Goal: Transaction & Acquisition: Purchase product/service

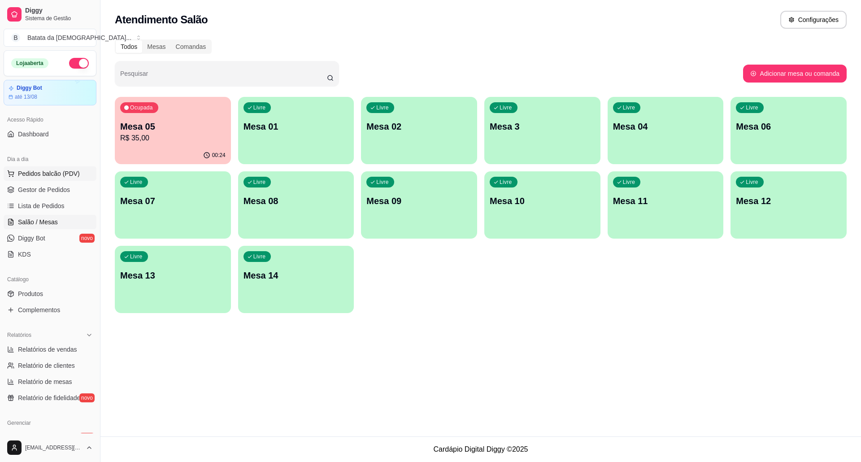
click at [71, 172] on span "Pedidos balcão (PDV)" at bounding box center [49, 173] width 62 height 9
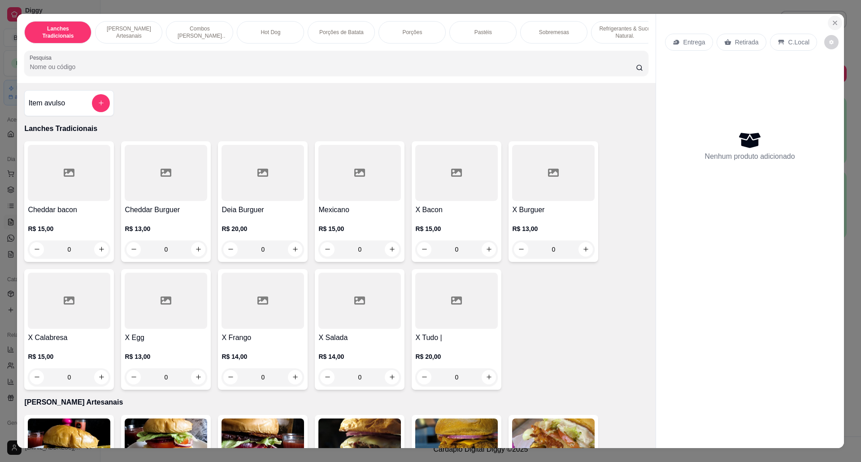
click at [827, 26] on button "Close" at bounding box center [834, 23] width 14 height 14
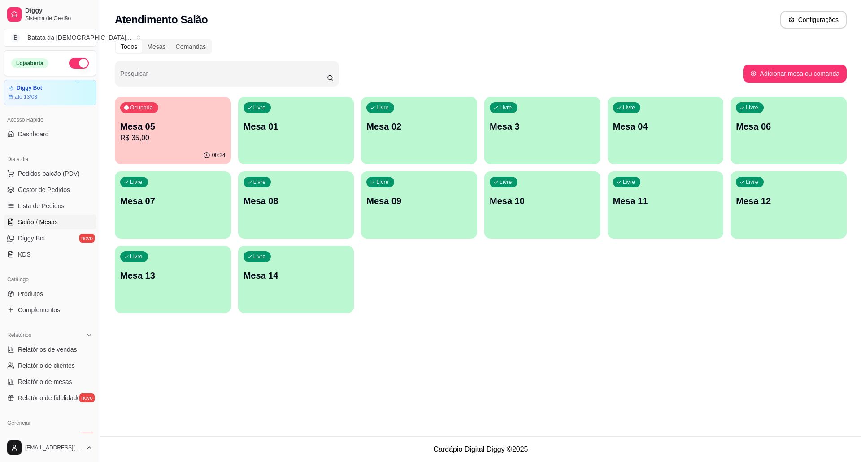
click at [528, 202] on p "Mesa 10" at bounding box center [541, 201] width 105 height 13
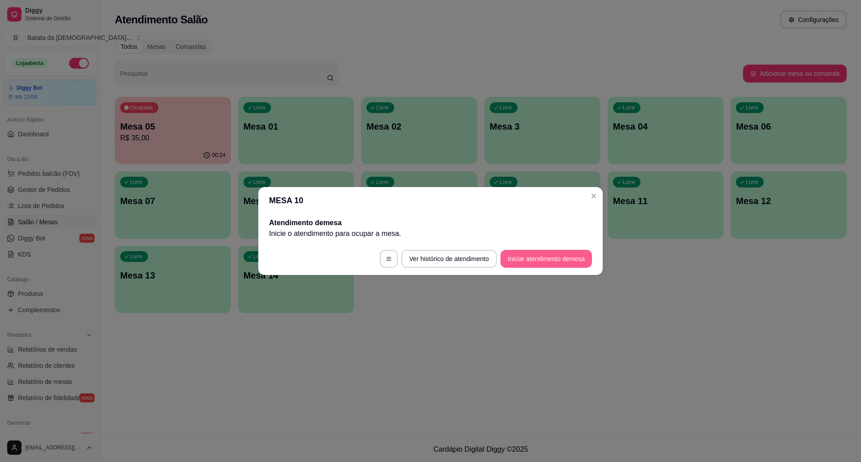
click at [567, 262] on button "Iniciar atendimento de mesa" at bounding box center [545, 259] width 91 height 18
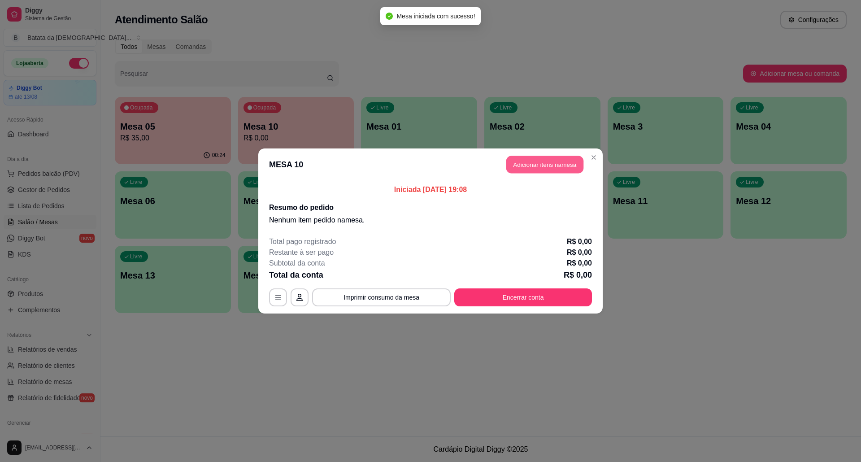
click at [542, 158] on button "Adicionar itens na mesa" at bounding box center [544, 164] width 77 height 17
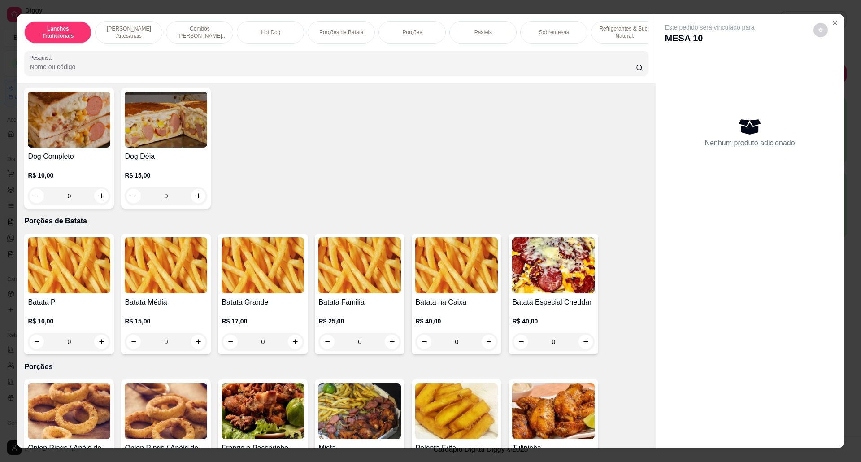
scroll to position [897, 0]
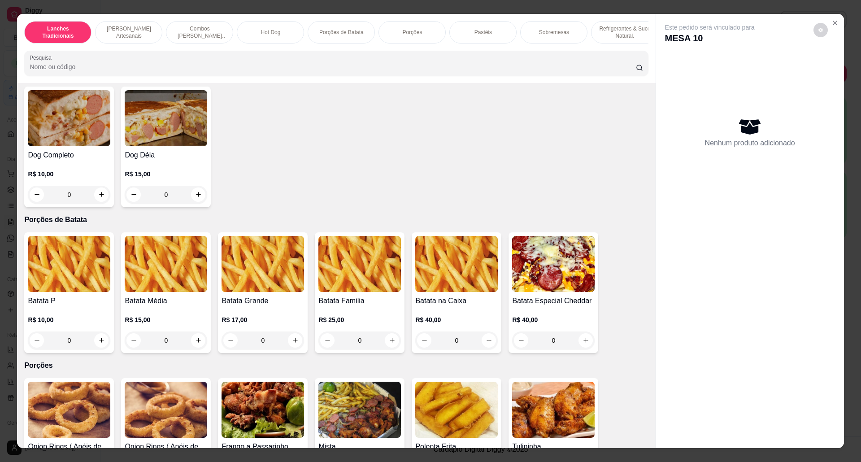
click at [162, 292] on img at bounding box center [166, 264] width 82 height 56
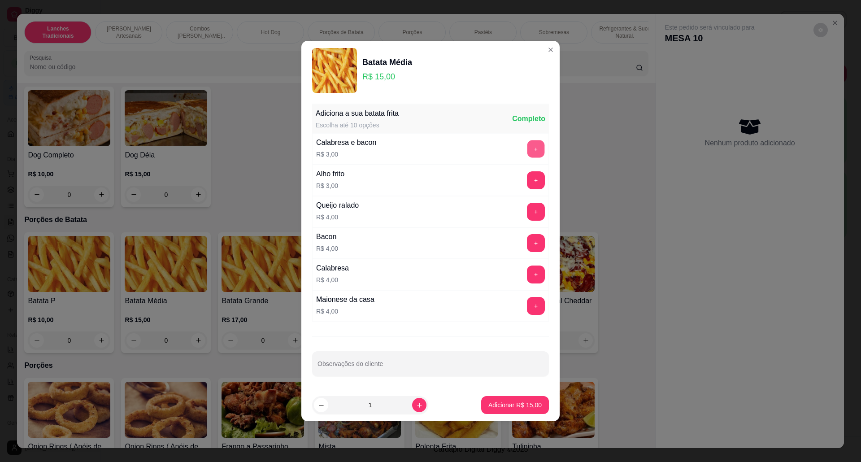
click at [527, 147] on button "+" at bounding box center [535, 148] width 17 height 17
click at [515, 406] on p "Adicionar R$ 18,00" at bounding box center [514, 404] width 53 height 9
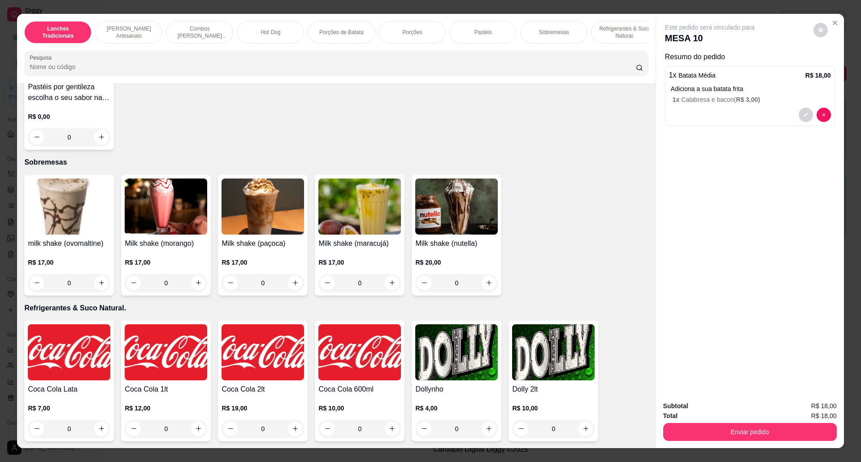
scroll to position [1554, 0]
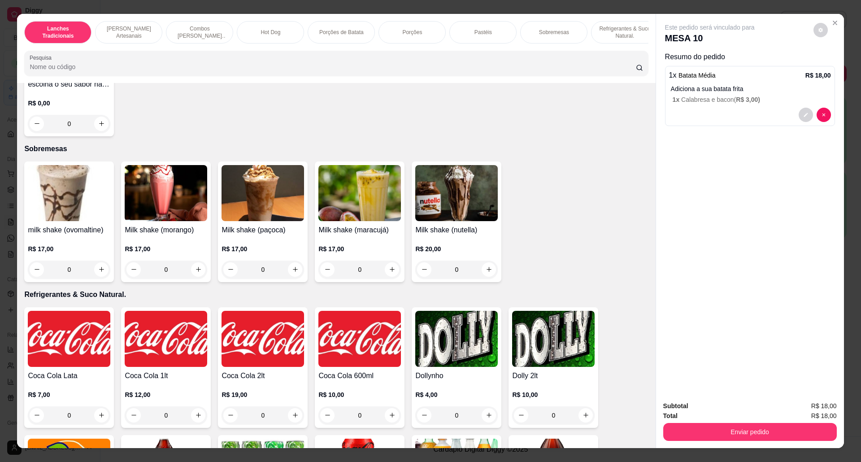
click at [465, 210] on img at bounding box center [456, 193] width 82 height 56
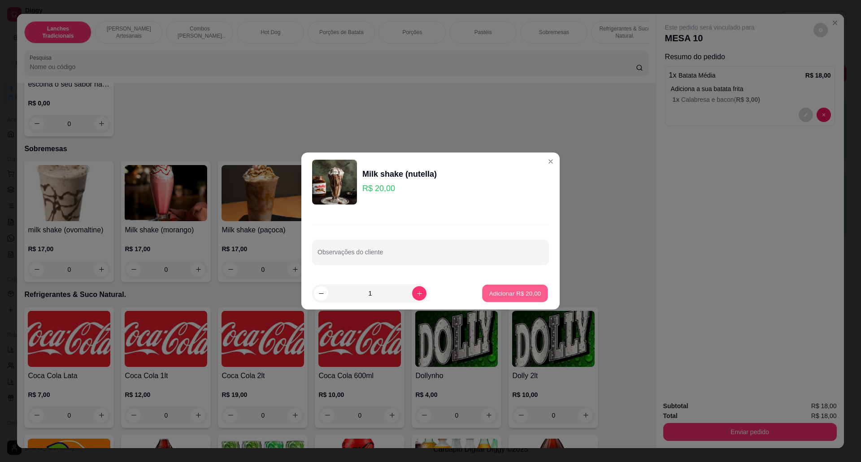
click at [497, 289] on p "Adicionar R$ 20,00" at bounding box center [515, 293] width 52 height 9
type input "1"
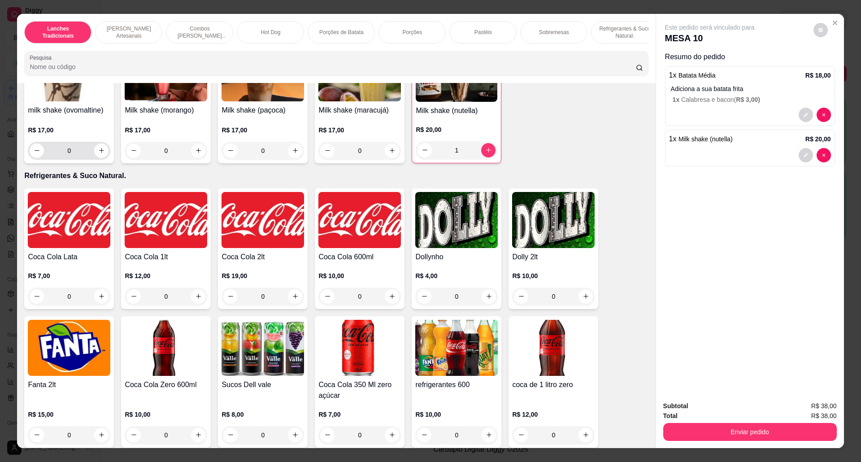
scroll to position [1733, 0]
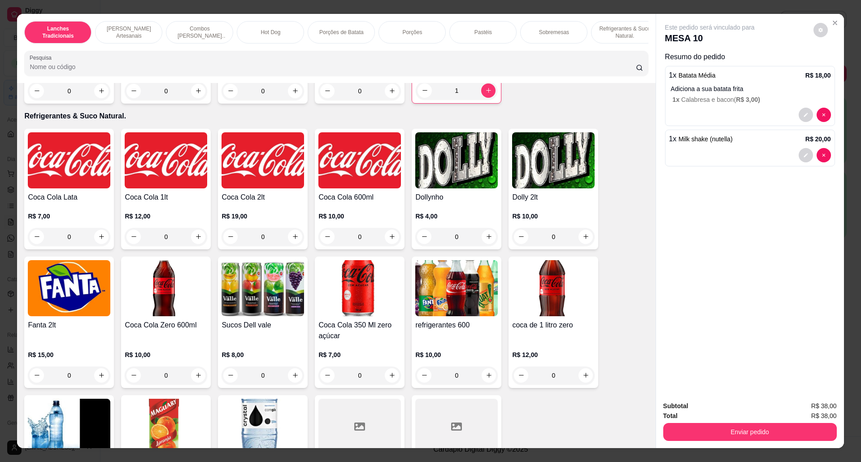
click at [26, 198] on div "Coca Cola Lata R$ 7,00 0" at bounding box center [69, 189] width 90 height 121
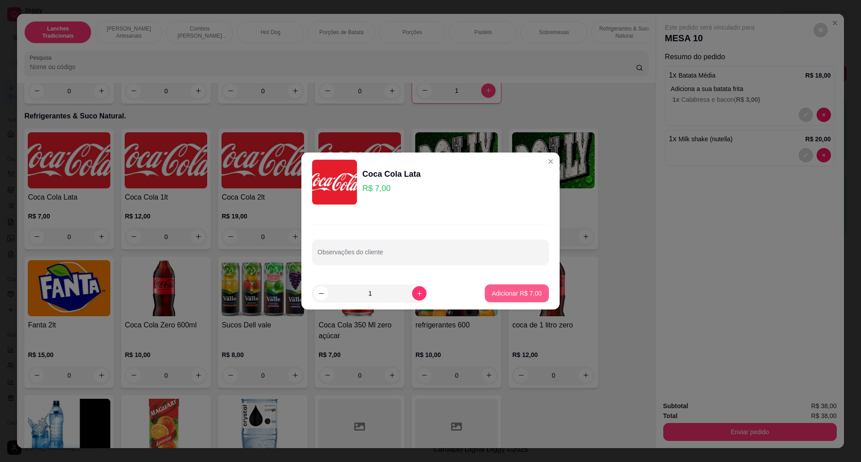
click at [522, 289] on p "Adicionar R$ 7,00" at bounding box center [517, 293] width 50 height 9
type input "1"
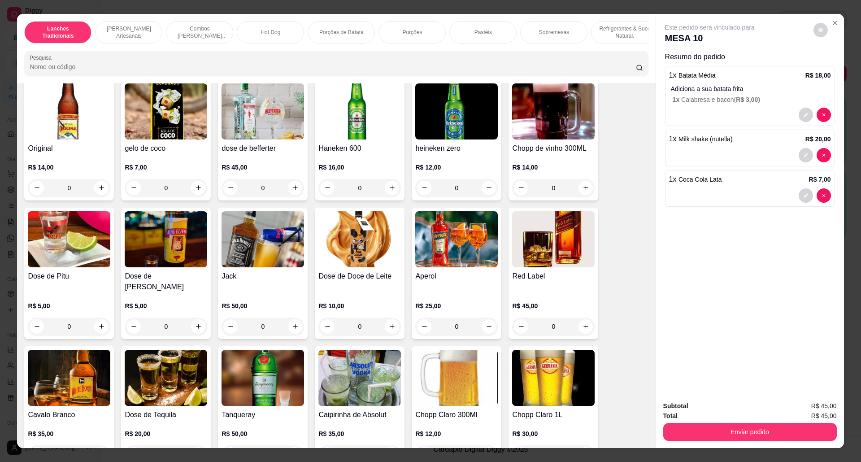
scroll to position [2401, 0]
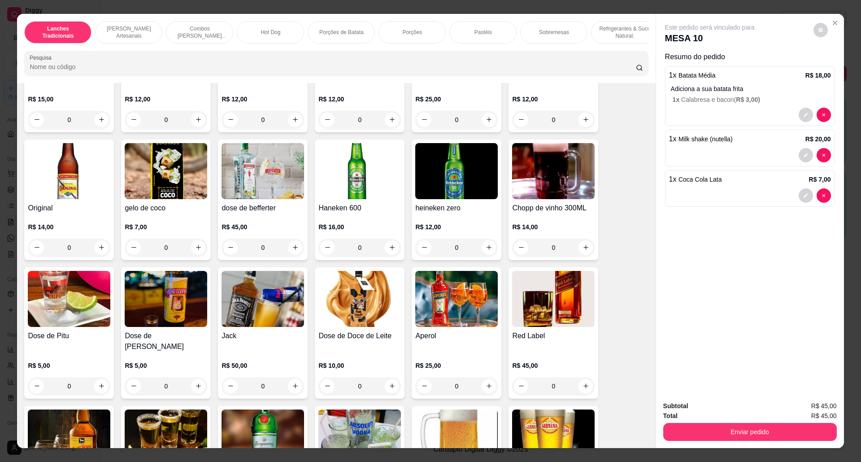
click at [550, 213] on h4 "Chopp de vinho 300ML" at bounding box center [553, 208] width 82 height 11
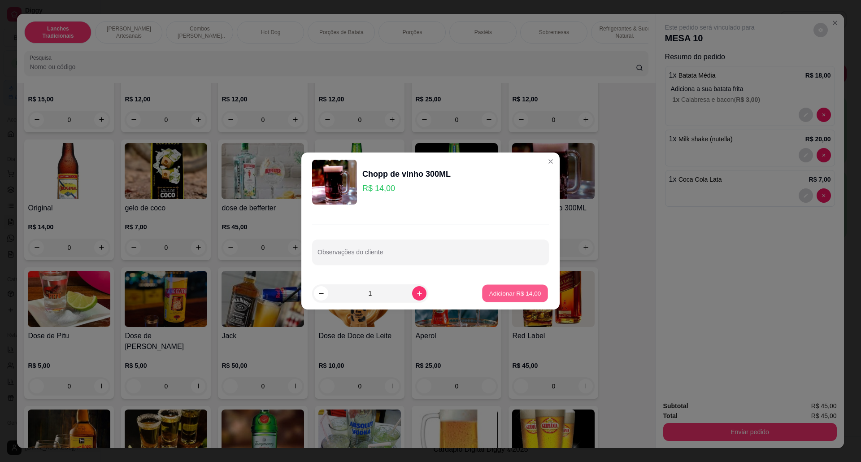
click at [513, 291] on p "Adicionar R$ 14,00" at bounding box center [515, 293] width 52 height 9
type input "1"
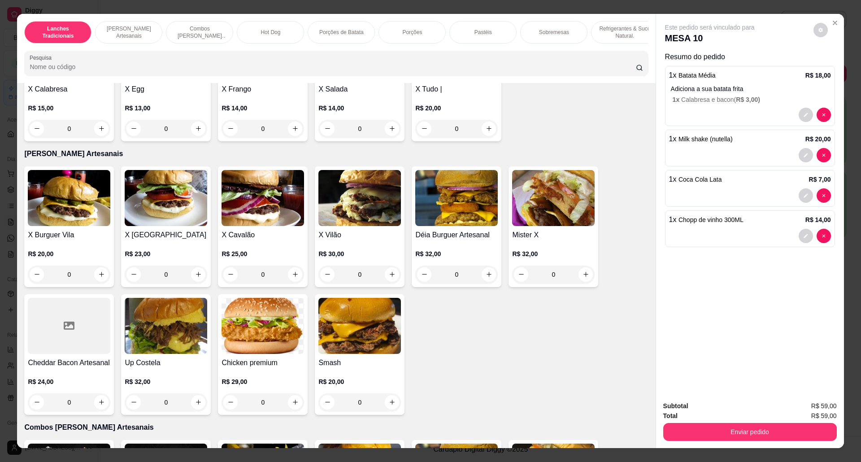
scroll to position [250, 0]
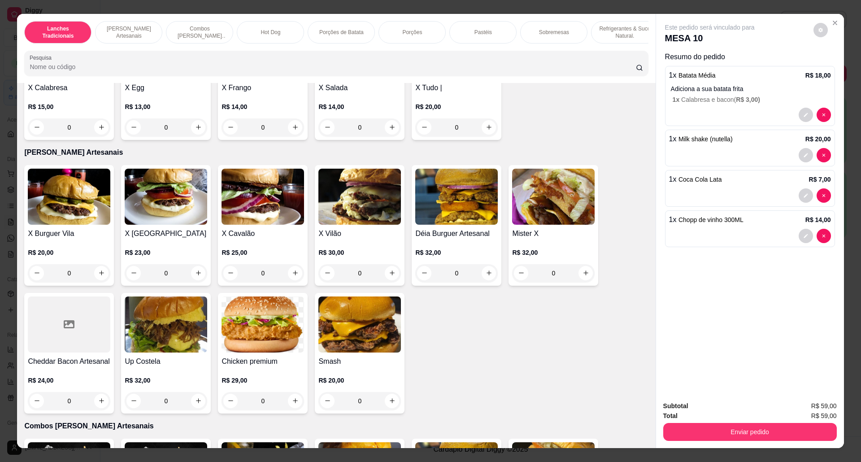
click at [363, 352] on img at bounding box center [359, 324] width 82 height 56
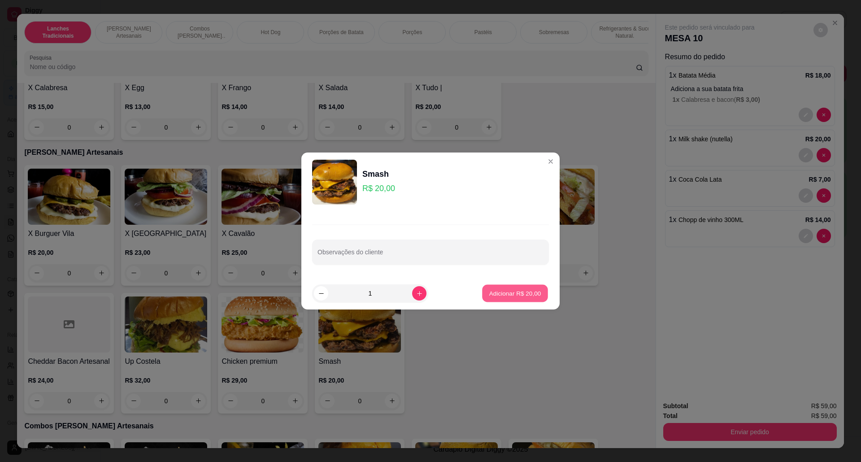
click at [519, 295] on p "Adicionar R$ 20,00" at bounding box center [515, 293] width 52 height 9
type input "1"
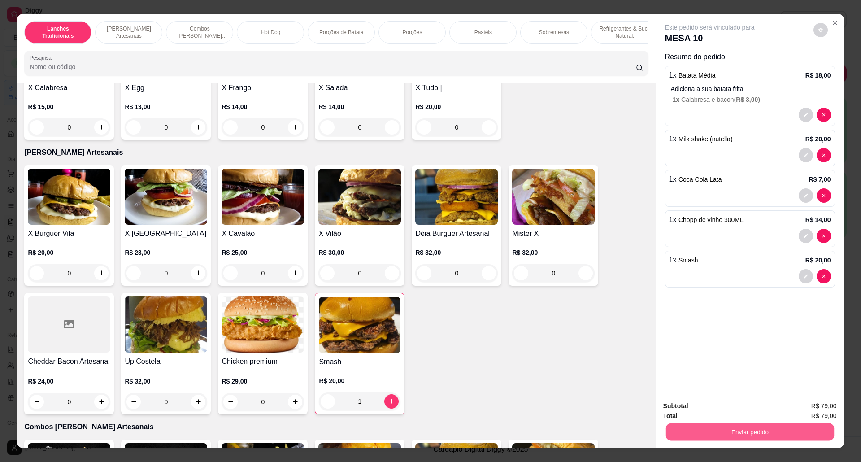
click at [771, 431] on button "Enviar pedido" at bounding box center [749, 431] width 168 height 17
click at [728, 414] on button "Não registrar e enviar pedido" at bounding box center [719, 410] width 91 height 17
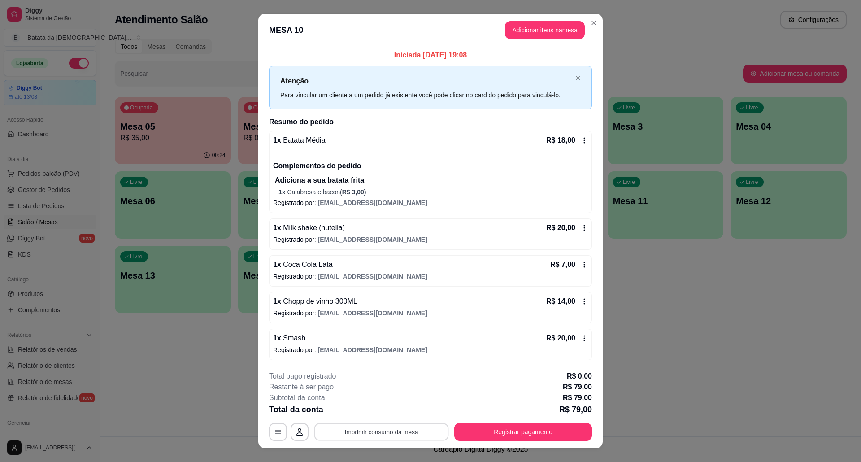
click at [384, 429] on button "Imprimir consumo da mesa" at bounding box center [381, 431] width 134 height 17
click at [513, 434] on button "Registrar pagamento" at bounding box center [523, 432] width 138 height 18
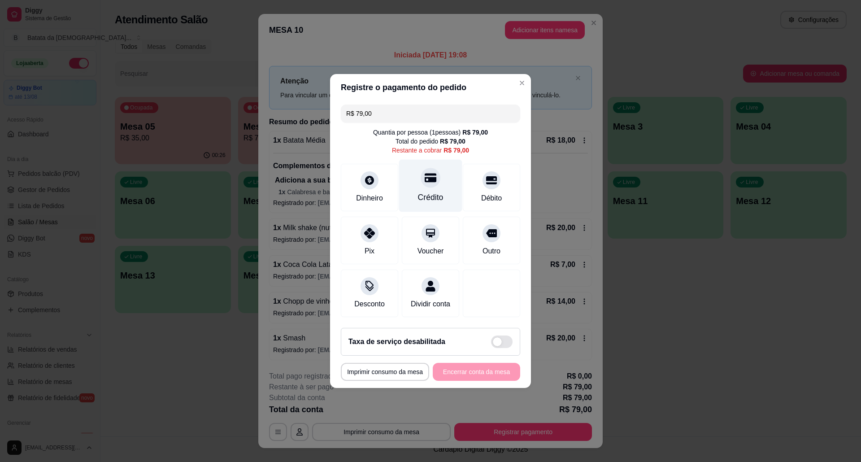
click at [421, 184] on div "Crédito" at bounding box center [430, 186] width 63 height 52
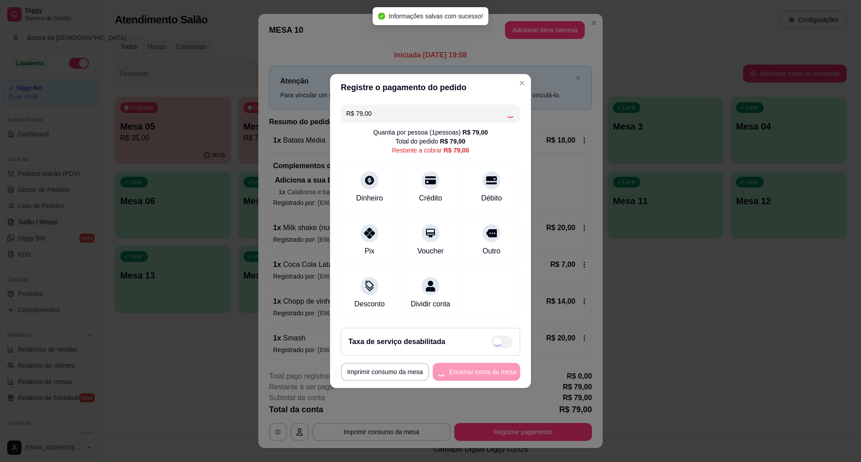
type input "R$ 0,00"
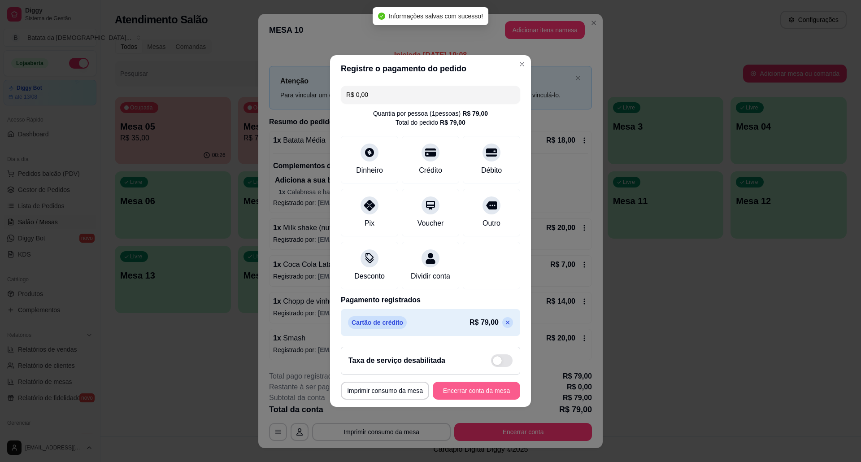
click at [484, 399] on button "Encerrar conta da mesa" at bounding box center [476, 390] width 87 height 18
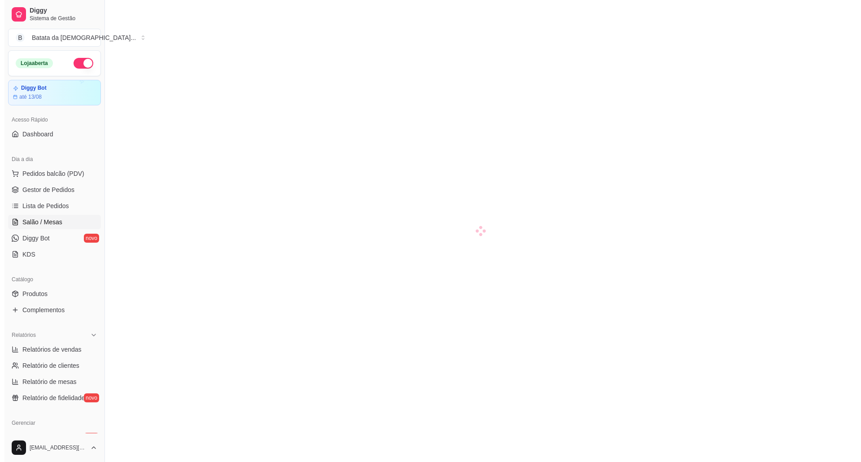
scroll to position [64, 0]
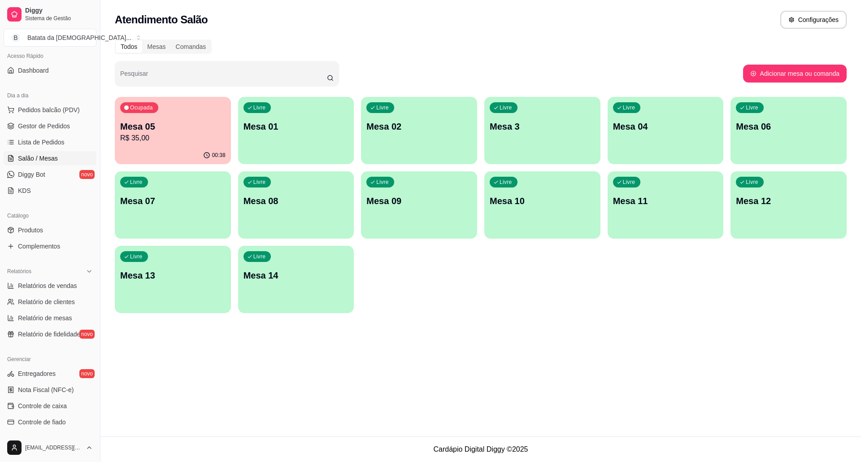
click at [196, 138] on p "R$ 35,00" at bounding box center [172, 138] width 105 height 11
click at [46, 138] on span "Lista de Pedidos" at bounding box center [41, 142] width 47 height 9
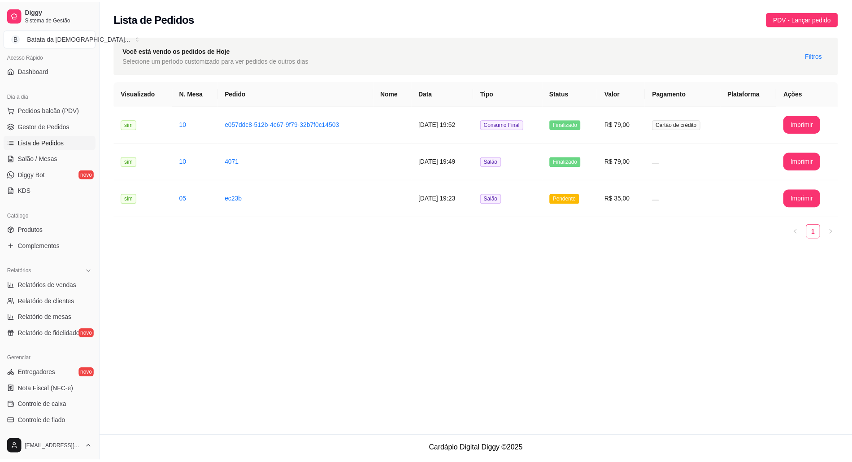
scroll to position [124, 0]
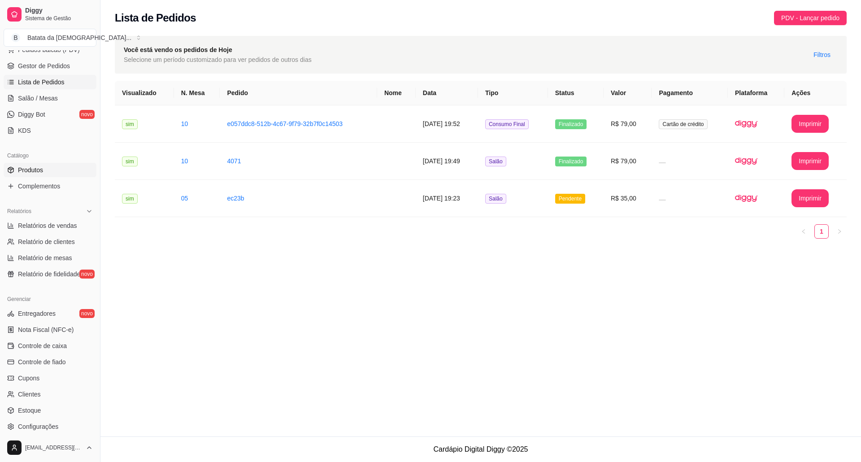
click at [39, 163] on link "Produtos" at bounding box center [50, 170] width 93 height 14
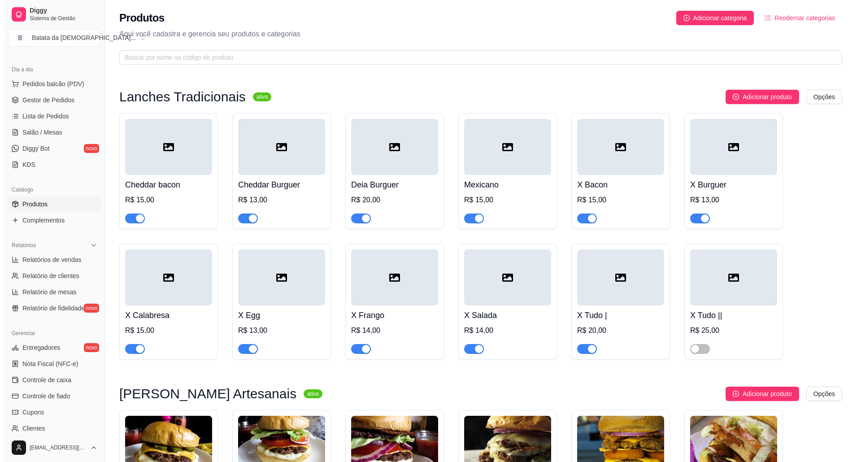
scroll to position [64, 0]
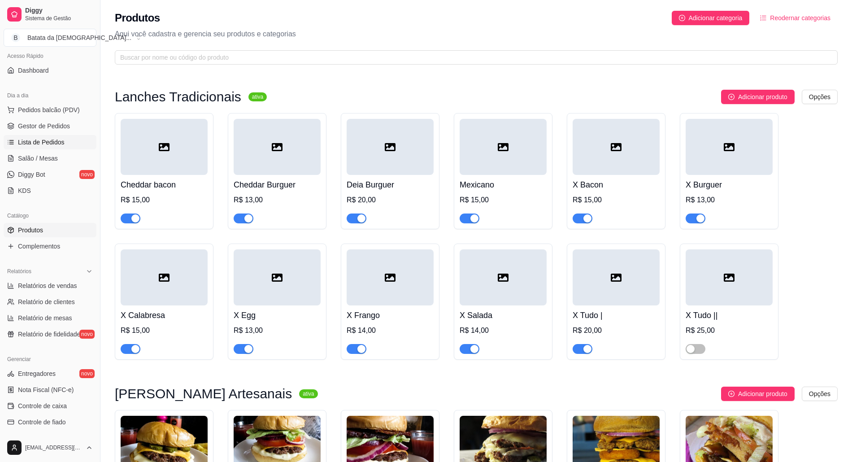
click at [45, 142] on span "Lista de Pedidos" at bounding box center [41, 142] width 47 height 9
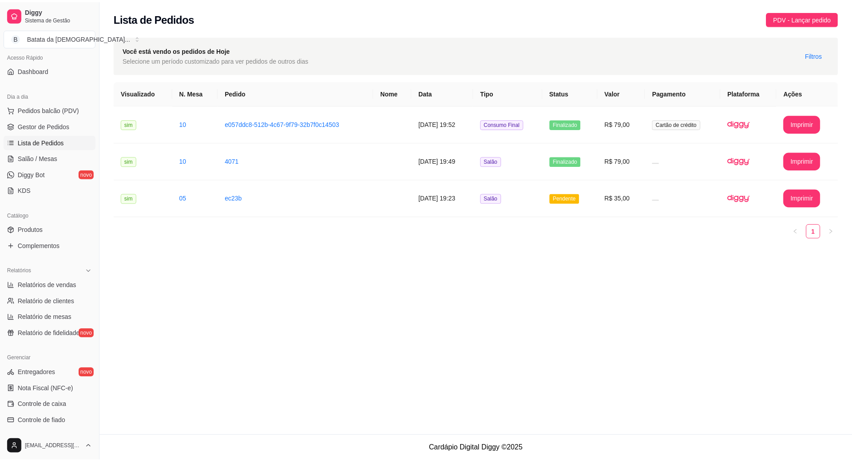
scroll to position [124, 0]
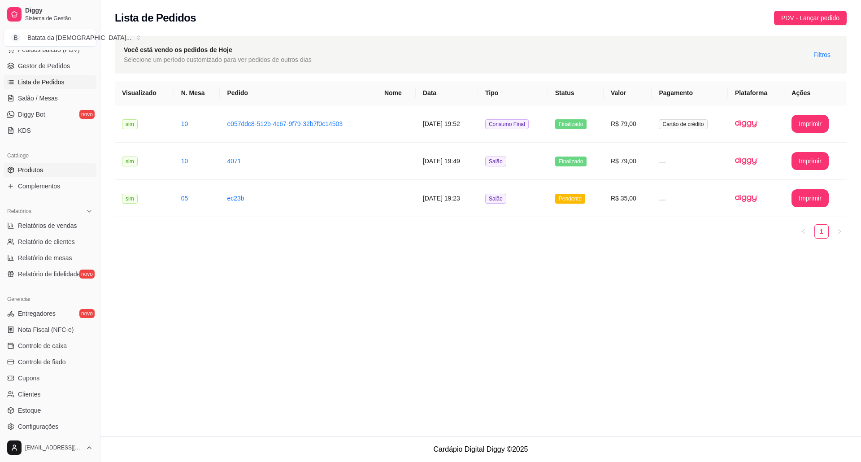
click at [54, 176] on link "Produtos" at bounding box center [50, 170] width 93 height 14
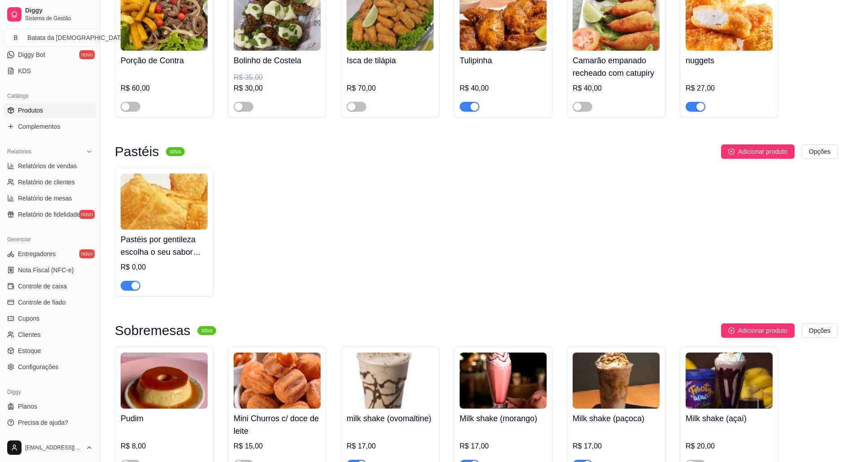
scroll to position [1554, 0]
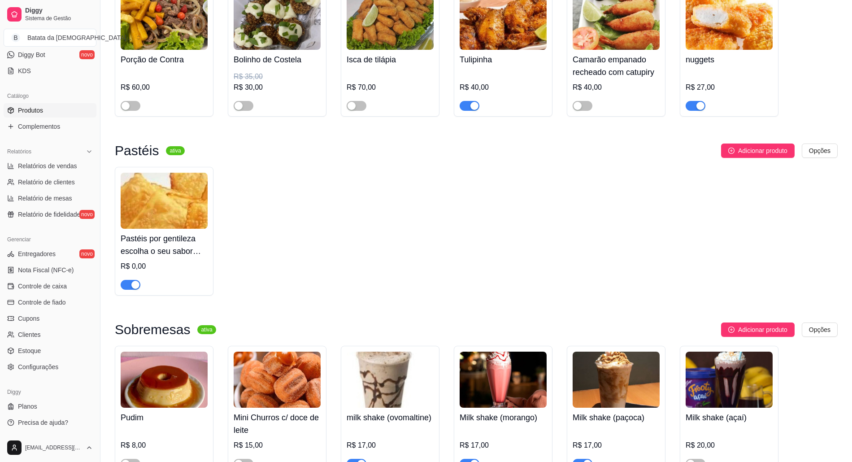
click at [132, 282] on div "button" at bounding box center [135, 285] width 8 height 8
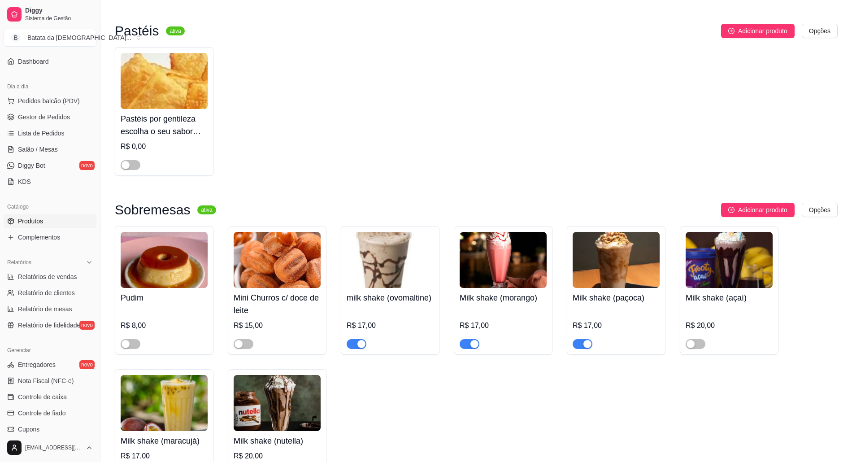
scroll to position [64, 0]
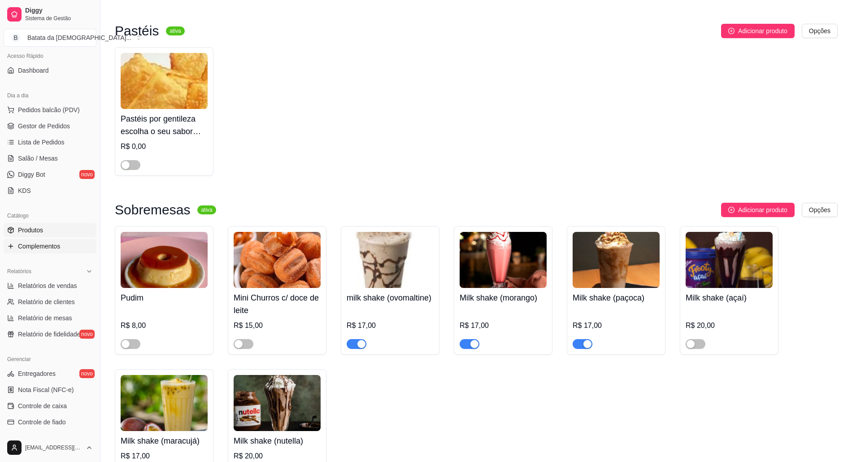
click at [39, 244] on span "Complementos" at bounding box center [39, 246] width 42 height 9
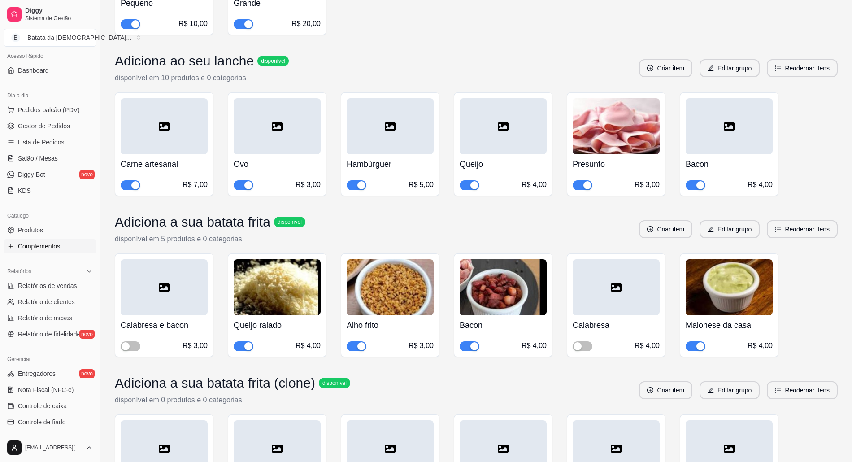
scroll to position [657, 0]
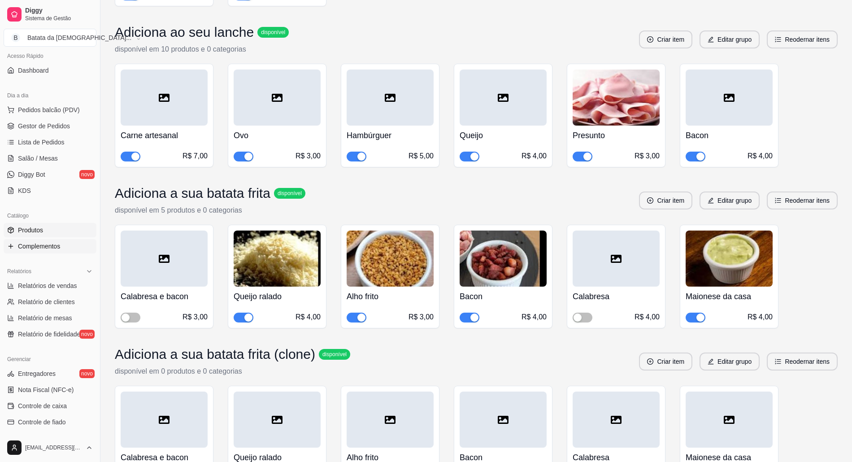
click at [58, 225] on link "Produtos" at bounding box center [50, 230] width 93 height 14
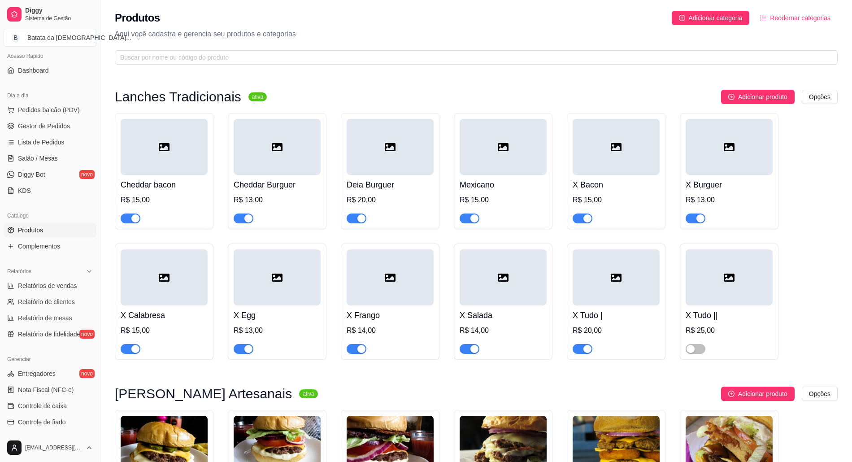
click at [134, 344] on div at bounding box center [131, 348] width 20 height 11
click at [130, 358] on div "X Calabresa R$ 15,00" at bounding box center [164, 301] width 99 height 116
click at [128, 351] on span "button" at bounding box center [131, 349] width 20 height 10
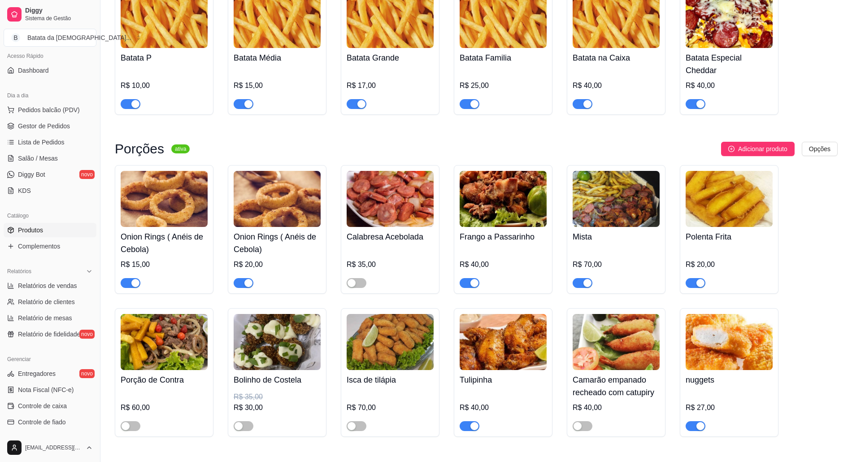
scroll to position [1255, 0]
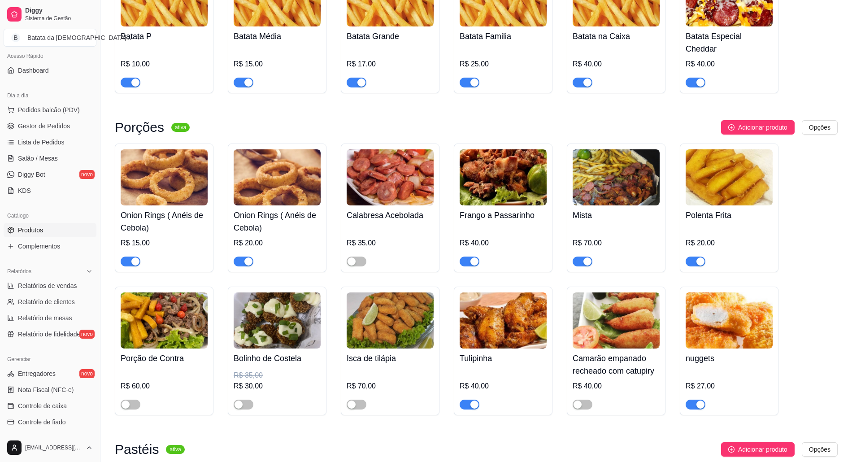
click at [581, 259] on button "button" at bounding box center [582, 261] width 20 height 10
click at [39, 106] on span "Pedidos balcão (PDV)" at bounding box center [49, 109] width 62 height 9
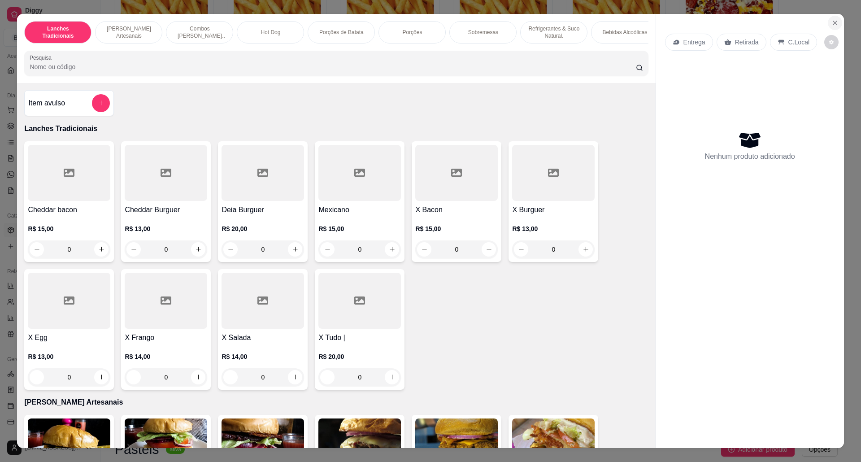
click at [831, 20] on icon "Close" at bounding box center [834, 22] width 7 height 7
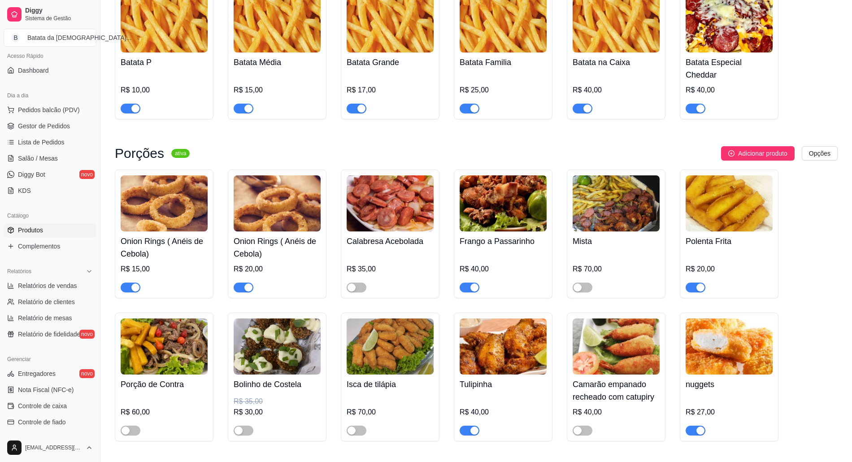
scroll to position [1195, 0]
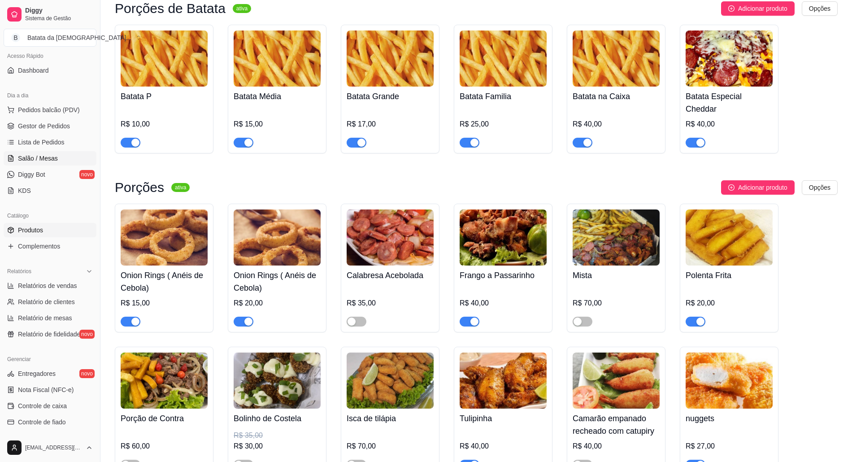
click at [60, 163] on link "Salão / Mesas" at bounding box center [50, 158] width 93 height 14
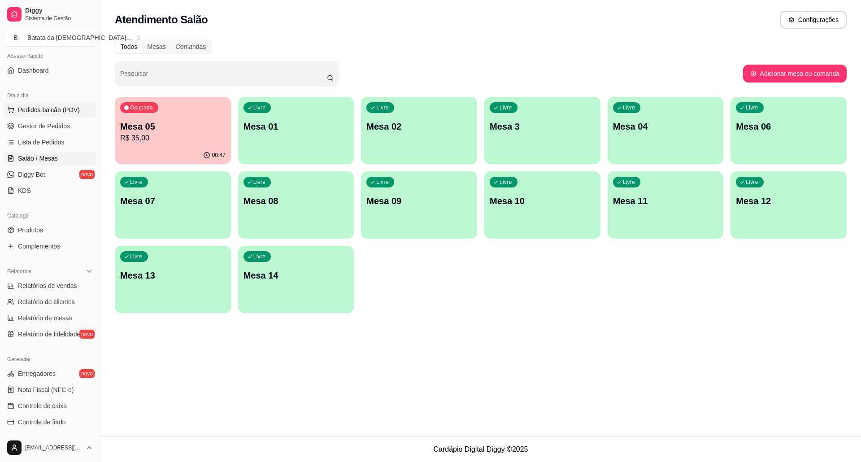
click at [49, 109] on span "Pedidos balcão (PDV)" at bounding box center [49, 109] width 62 height 9
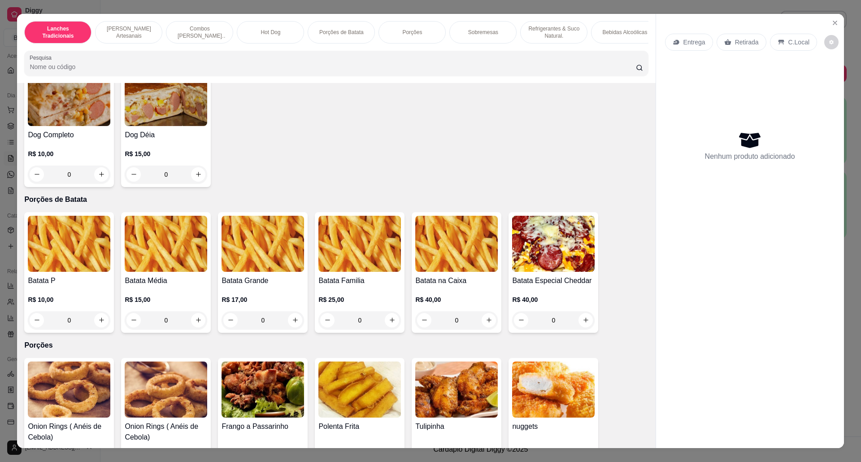
scroll to position [956, 0]
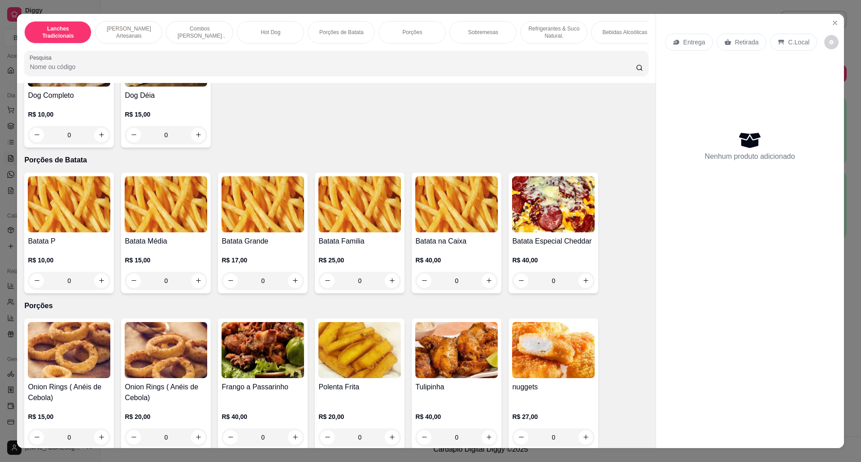
click at [156, 225] on img at bounding box center [166, 204] width 82 height 56
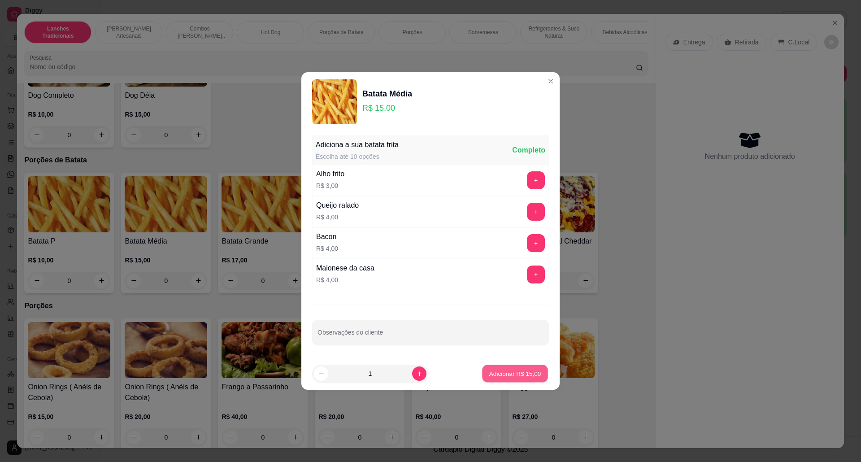
click at [507, 374] on p "Adicionar R$ 15,00" at bounding box center [515, 373] width 52 height 9
type input "1"
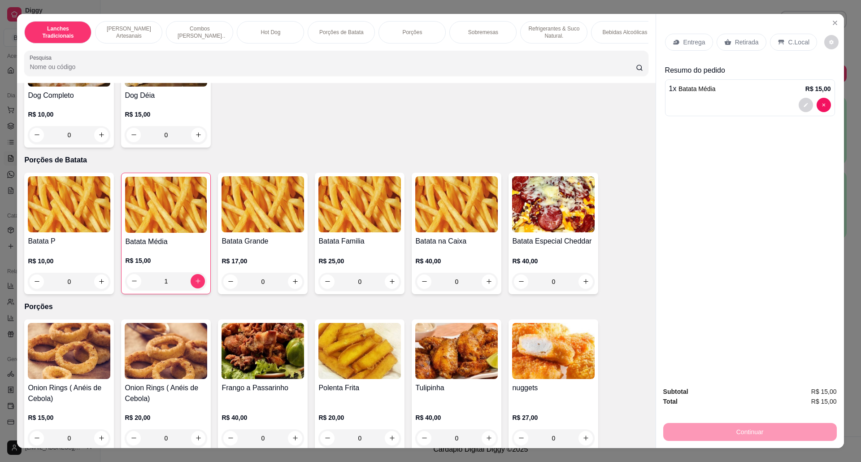
click at [676, 42] on div "Entrega" at bounding box center [689, 42] width 48 height 17
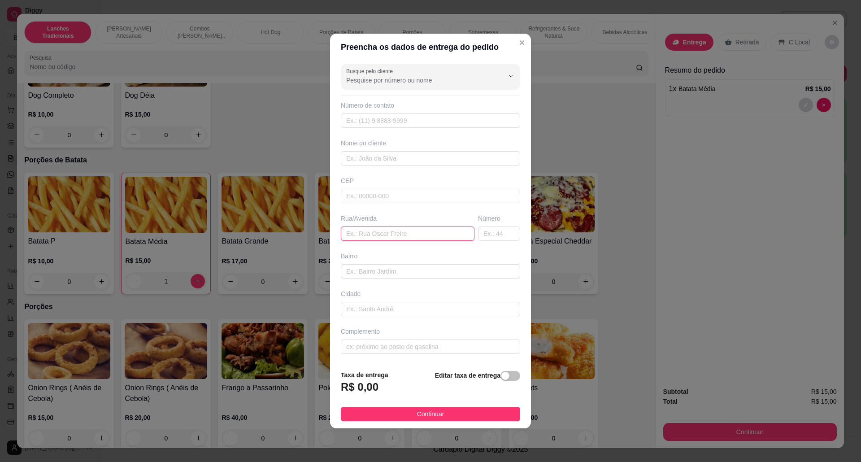
click at [385, 228] on input "text" at bounding box center [408, 233] width 134 height 14
type input "rua vitoria"
click at [485, 234] on input "text" at bounding box center [499, 233] width 42 height 14
type input "5"
click at [502, 373] on span "button" at bounding box center [510, 376] width 20 height 10
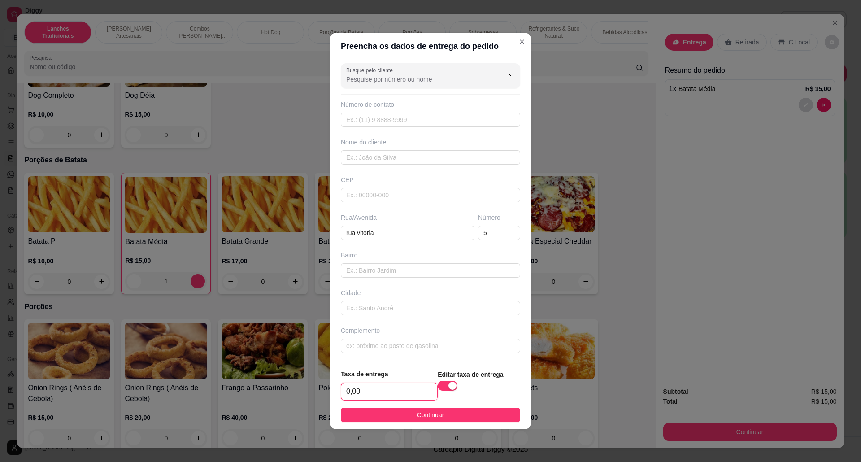
click at [363, 393] on input "0,00" at bounding box center [389, 391] width 96 height 17
type input "5,00"
click at [398, 347] on input "text" at bounding box center [430, 345] width 179 height 14
paste input "Subindo [GEOGRAPHIC_DATA] segunda esquerda"
type input "Subindo [GEOGRAPHIC_DATA] segunda esquerda"
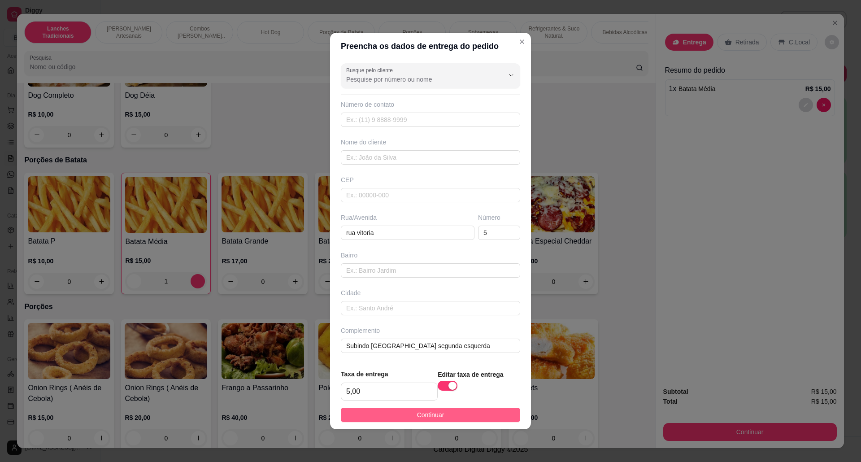
click at [439, 415] on span "Continuar" at bounding box center [430, 415] width 27 height 10
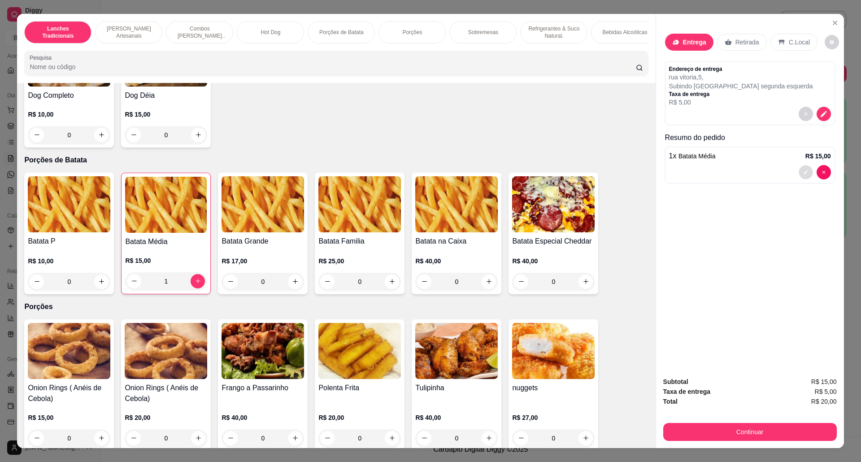
click at [803, 172] on icon "decrease-product-quantity" at bounding box center [805, 171] width 5 height 5
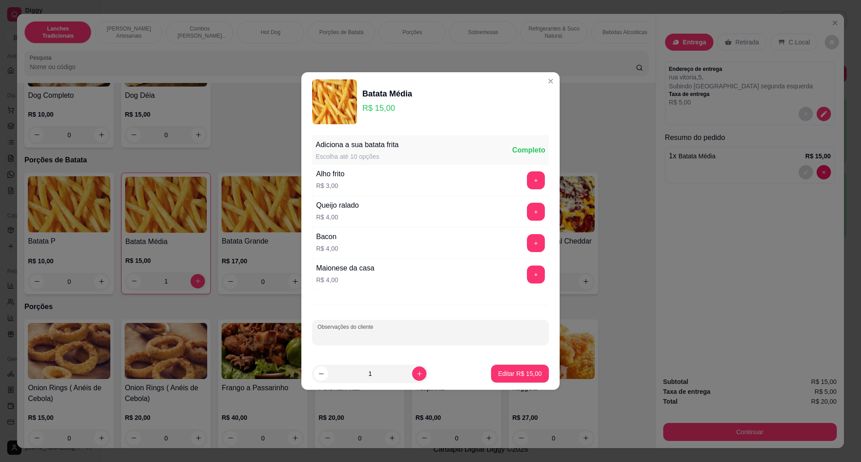
click at [429, 339] on input "Observações do cliente" at bounding box center [430, 335] width 226 height 9
type input "so katchup"
click at [520, 377] on p "Editar R$ 15,00" at bounding box center [519, 373] width 43 height 9
type input "0"
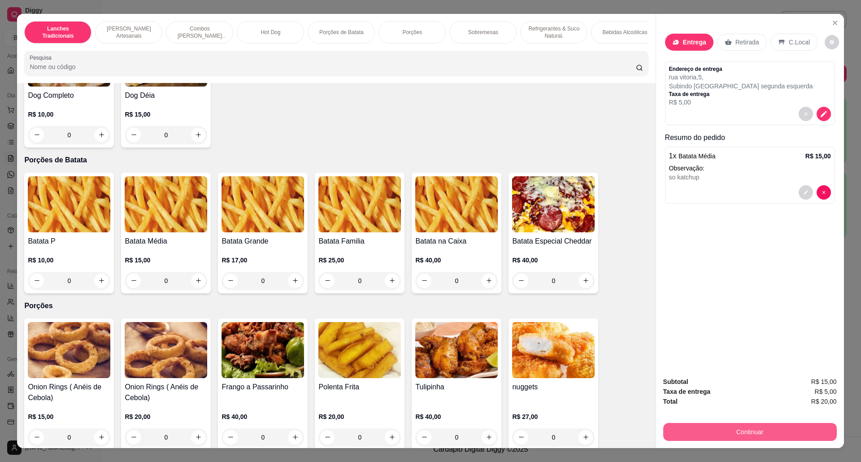
click at [789, 429] on button "Continuar" at bounding box center [749, 432] width 173 height 18
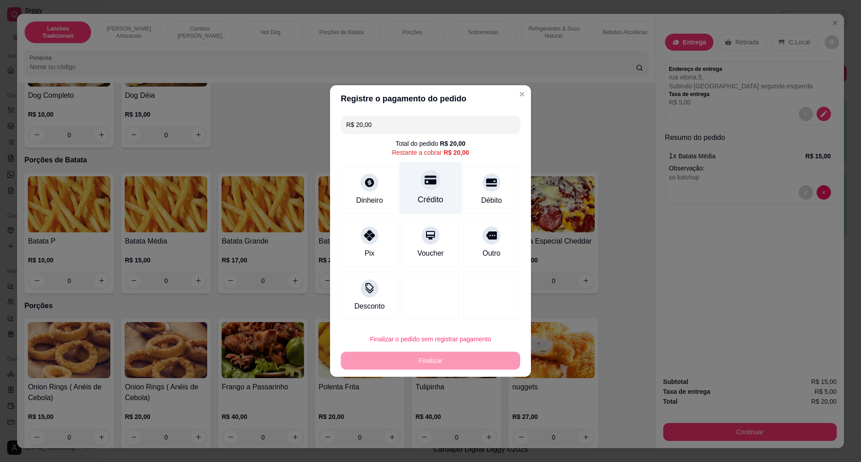
click at [442, 194] on div "Crédito" at bounding box center [430, 188] width 63 height 52
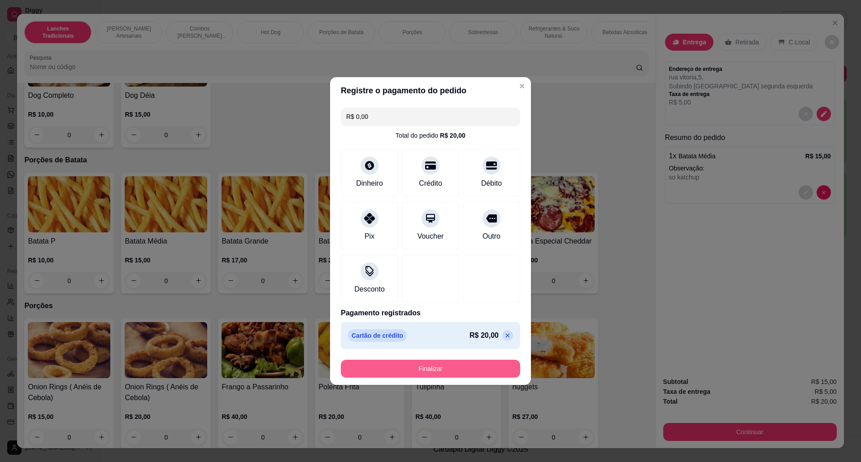
click at [439, 361] on button "Finalizar" at bounding box center [430, 368] width 179 height 18
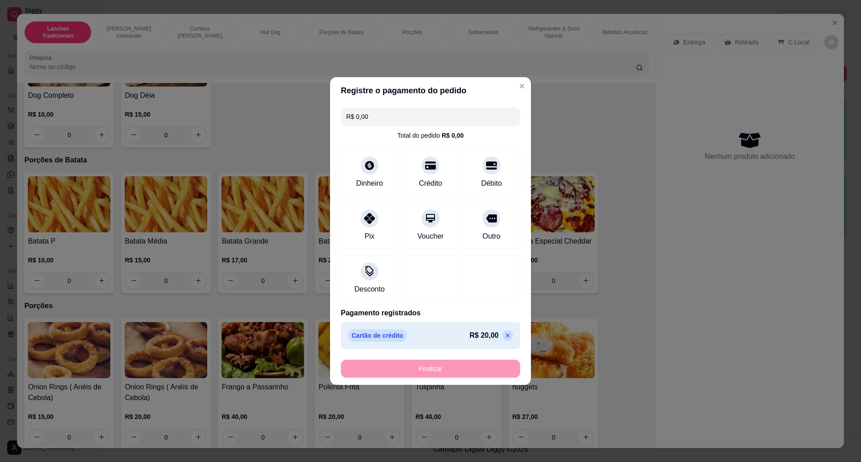
type input "-R$ 20,00"
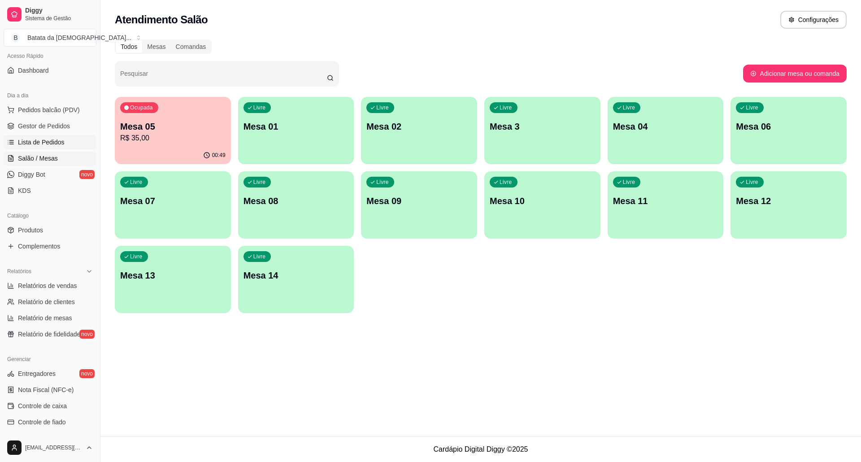
click at [51, 144] on span "Lista de Pedidos" at bounding box center [41, 142] width 47 height 9
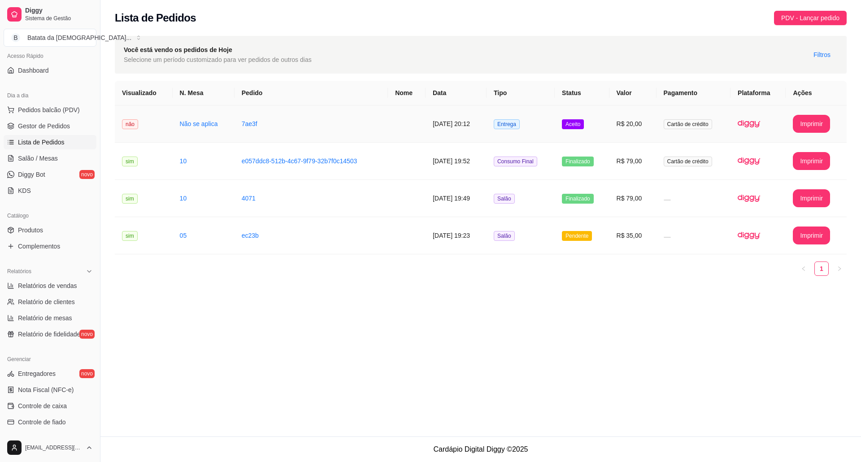
click at [653, 120] on td "R$ 20,00" at bounding box center [632, 123] width 47 height 37
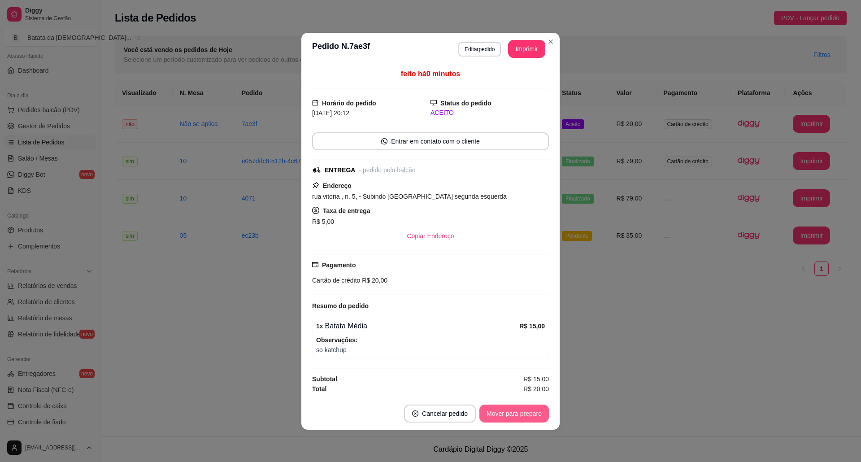
click at [516, 409] on button "Mover para preparo" at bounding box center [513, 413] width 69 height 18
click at [533, 45] on button "Imprimir" at bounding box center [526, 49] width 37 height 18
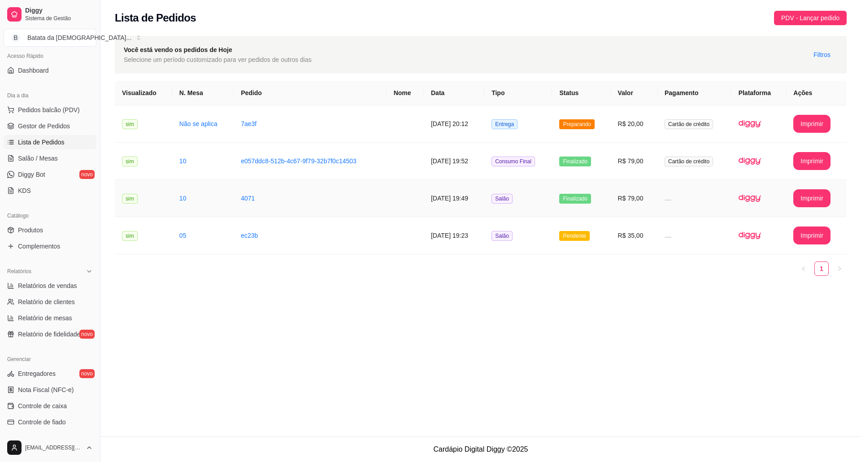
click at [209, 186] on td "10" at bounding box center [202, 198] width 61 height 37
click at [484, 158] on td "[DATE] 19:52" at bounding box center [454, 161] width 61 height 37
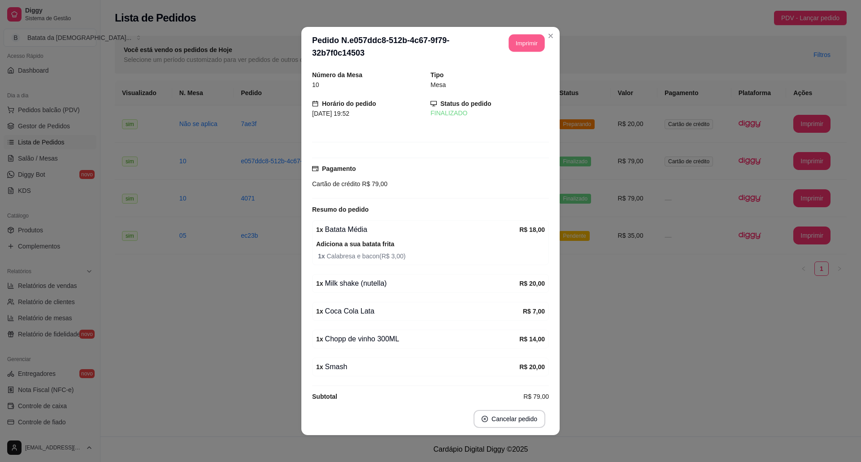
click at [520, 43] on button "Imprimir" at bounding box center [527, 43] width 36 height 17
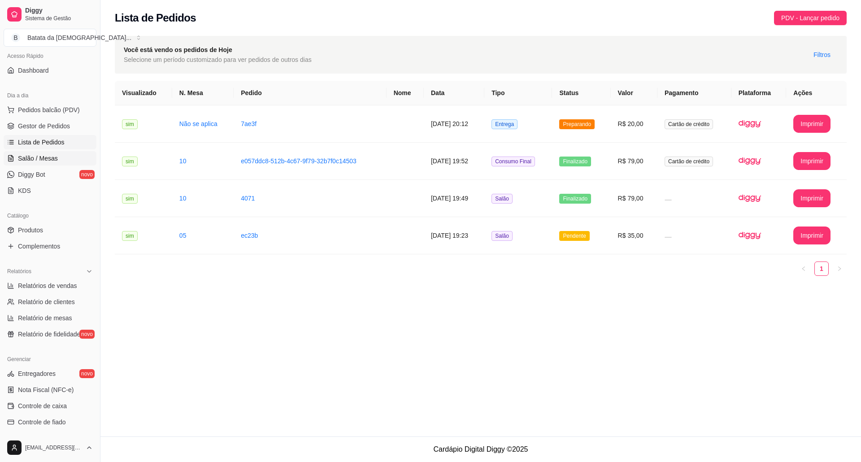
click at [41, 160] on span "Salão / Mesas" at bounding box center [38, 158] width 40 height 9
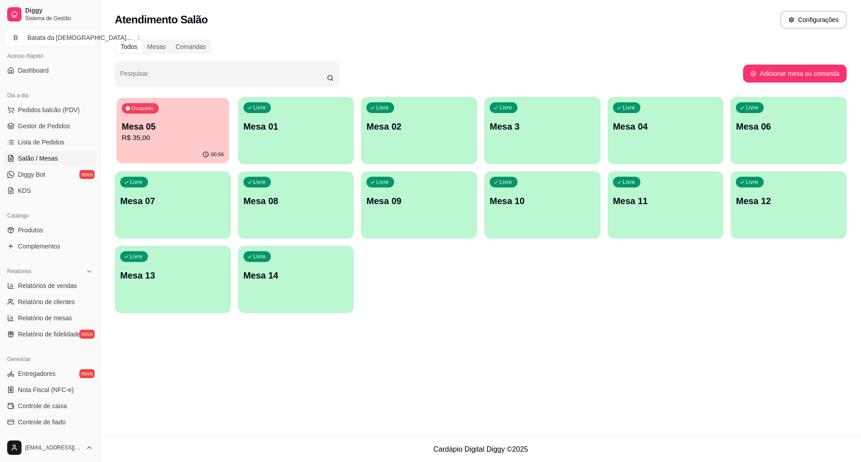
click at [180, 115] on div "Ocupada Mesa 05 R$ 35,00" at bounding box center [173, 122] width 113 height 48
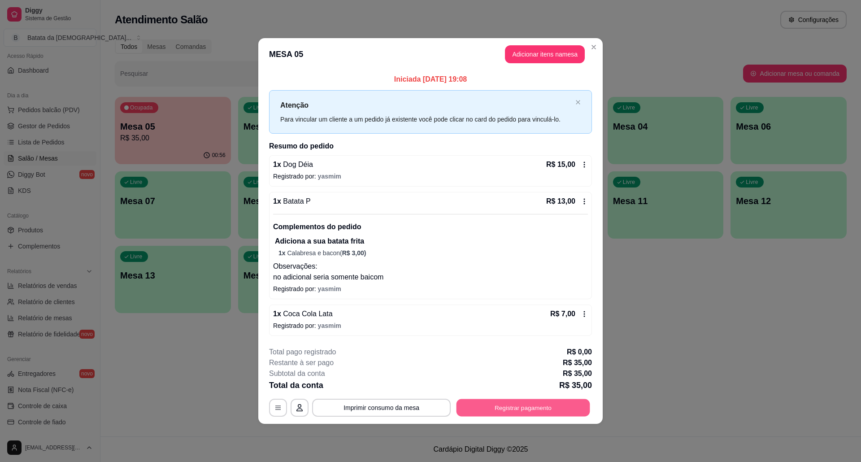
click at [518, 401] on button "Registrar pagamento" at bounding box center [523, 407] width 134 height 17
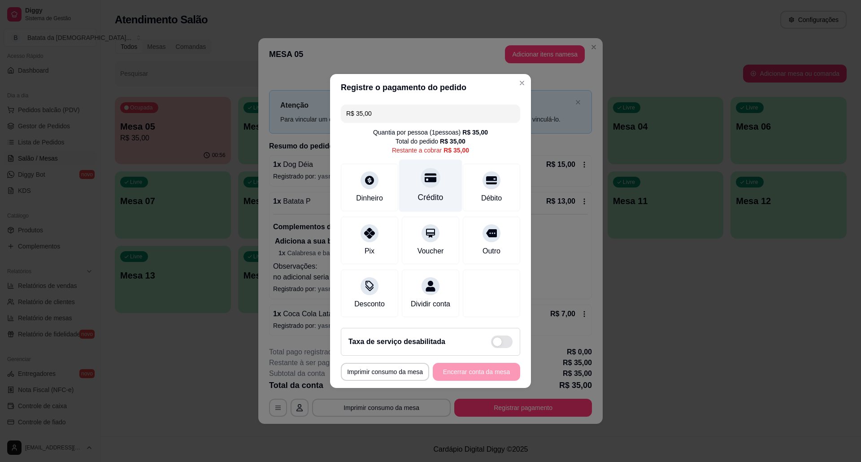
click at [427, 191] on div "Crédito" at bounding box center [431, 197] width 26 height 12
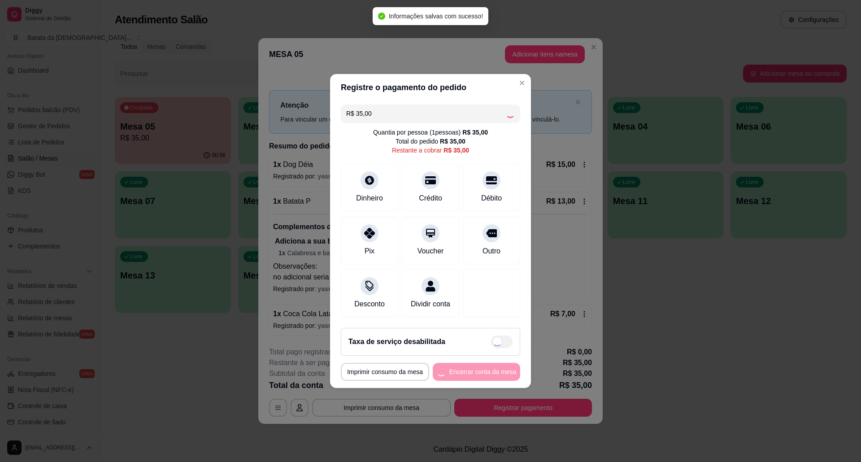
type input "R$ 0,00"
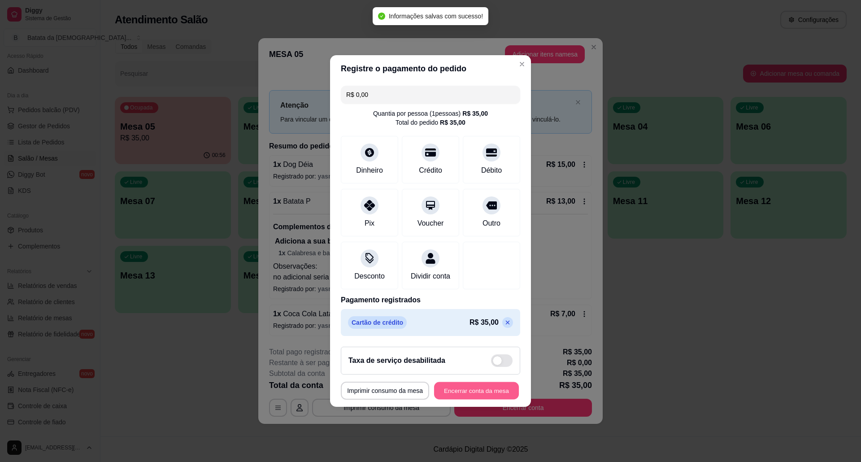
click at [488, 399] on button "Encerrar conta da mesa" at bounding box center [476, 390] width 85 height 17
